Goal: Entertainment & Leisure: Consume media (video, audio)

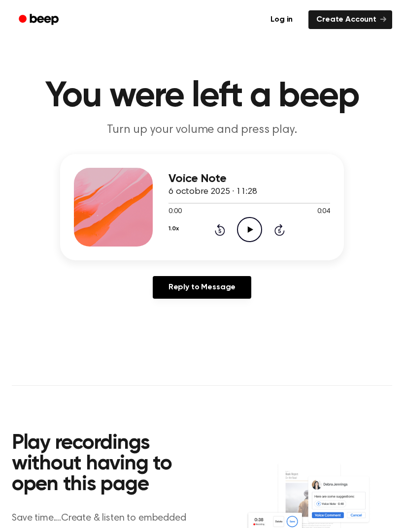
click at [250, 228] on icon at bounding box center [249, 229] width 5 height 6
click at [247, 224] on icon "Play Audio" at bounding box center [249, 229] width 25 height 25
click at [249, 229] on icon at bounding box center [249, 229] width 5 height 6
click at [251, 232] on icon "Play Audio" at bounding box center [249, 229] width 25 height 25
click at [244, 228] on icon "Play Audio" at bounding box center [249, 229] width 25 height 25
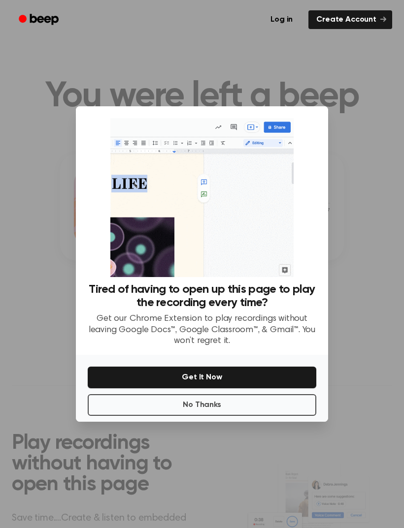
click at [232, 416] on button "No Thanks" at bounding box center [202, 405] width 228 height 22
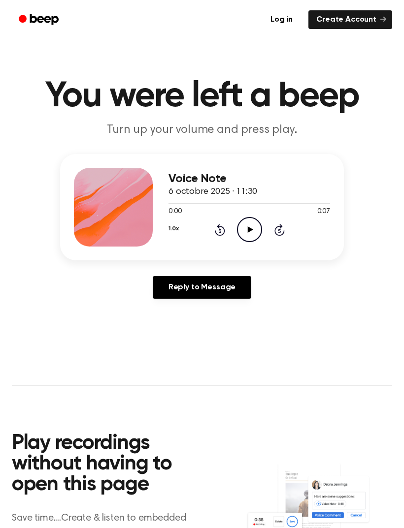
click at [249, 233] on icon "Play Audio" at bounding box center [249, 229] width 25 height 25
